Goal: Navigation & Orientation: Find specific page/section

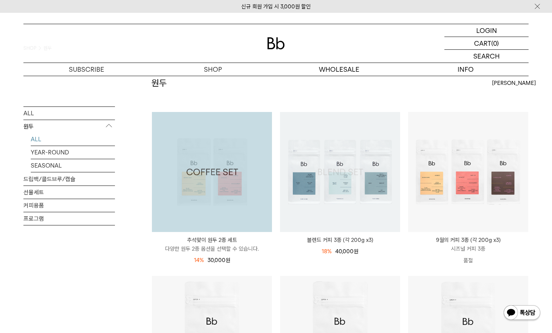
scroll to position [37, 0]
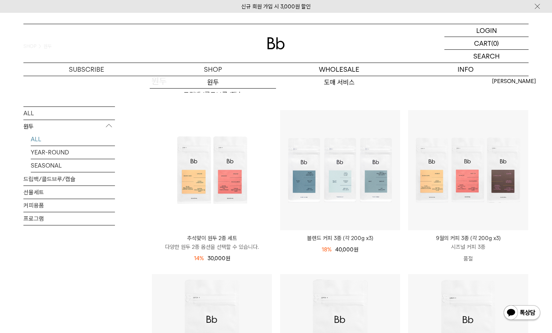
click at [279, 43] on img at bounding box center [276, 43] width 18 height 12
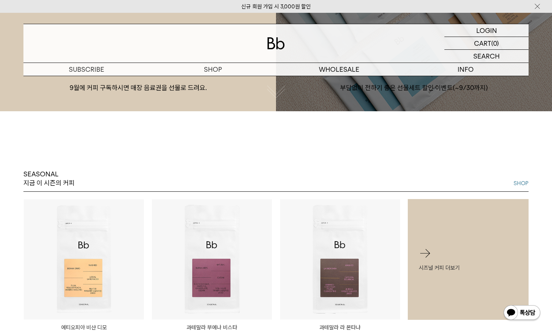
scroll to position [330, 0]
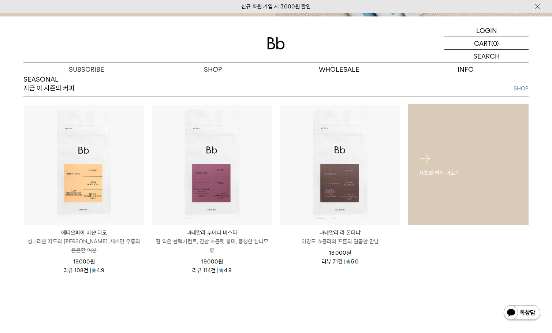
click at [456, 176] on p "시즈널 커피 더보기" at bounding box center [468, 173] width 99 height 9
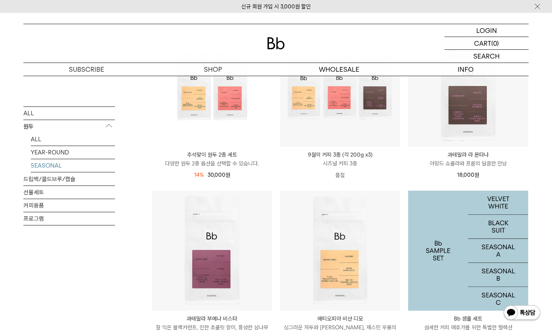
scroll to position [110, 0]
